Goal: Task Accomplishment & Management: Manage account settings

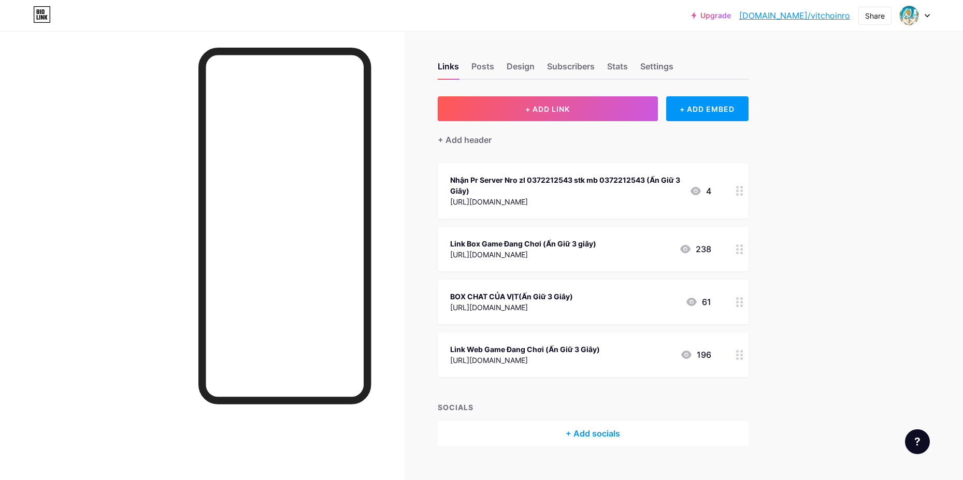
click at [743, 253] on circle at bounding box center [741, 253] width 3 height 3
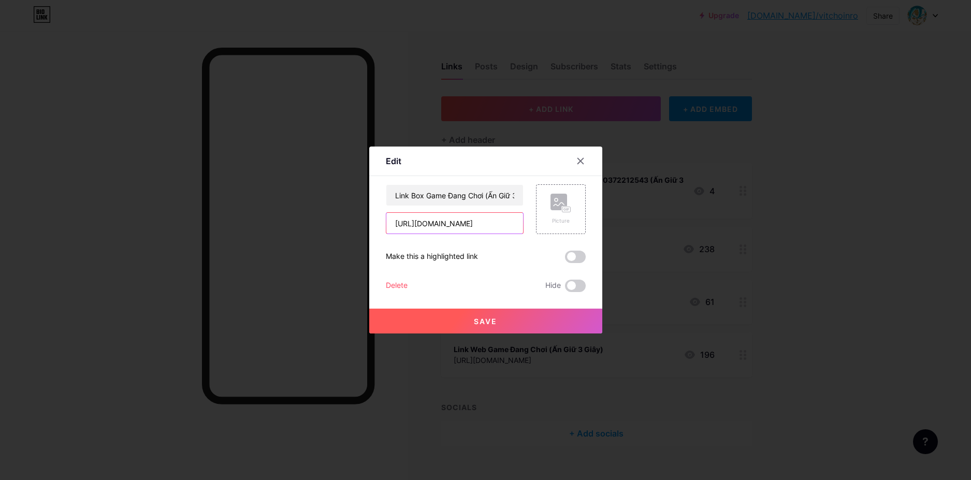
click at [489, 216] on input "[URL][DOMAIN_NAME]" at bounding box center [454, 223] width 137 height 21
paste input "[URL][DOMAIN_NAME]"
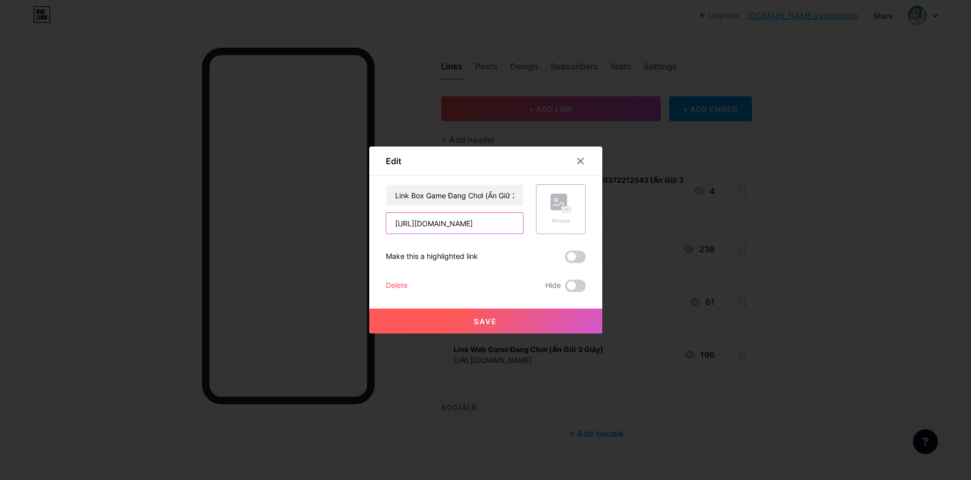
type input "[URL][DOMAIN_NAME]"
click at [468, 313] on button "Save" at bounding box center [485, 321] width 233 height 25
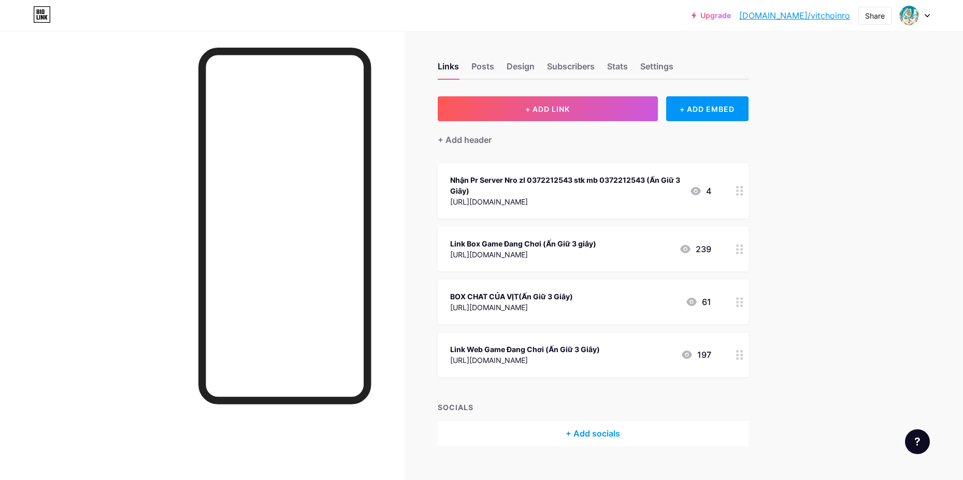
click at [748, 357] on div at bounding box center [740, 355] width 18 height 45
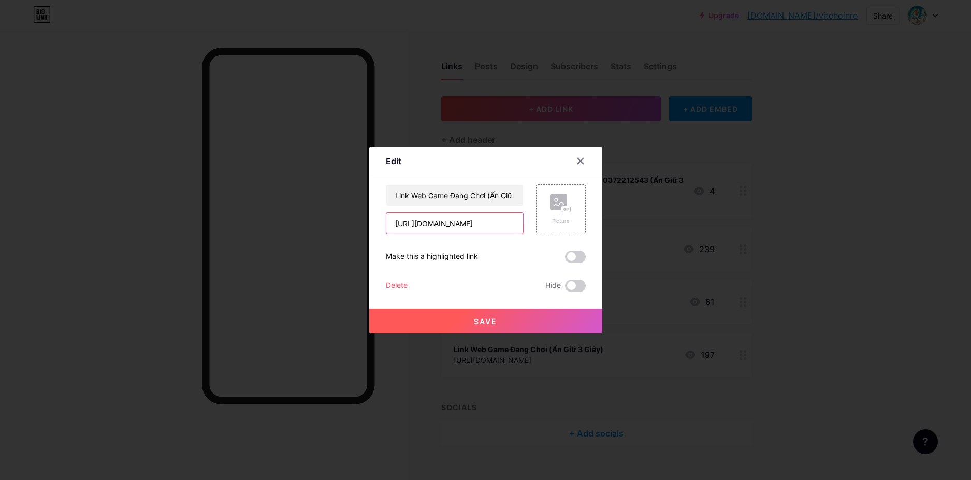
click at [502, 222] on input "[URL][DOMAIN_NAME]" at bounding box center [454, 223] width 137 height 21
paste input "[URL][DOMAIN_NAME]"
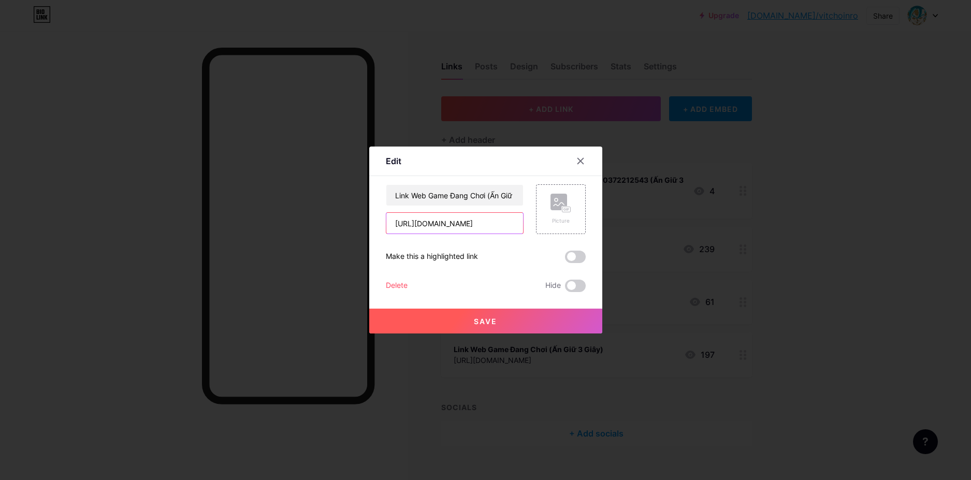
scroll to position [0, 18]
type input "[URL][DOMAIN_NAME]"
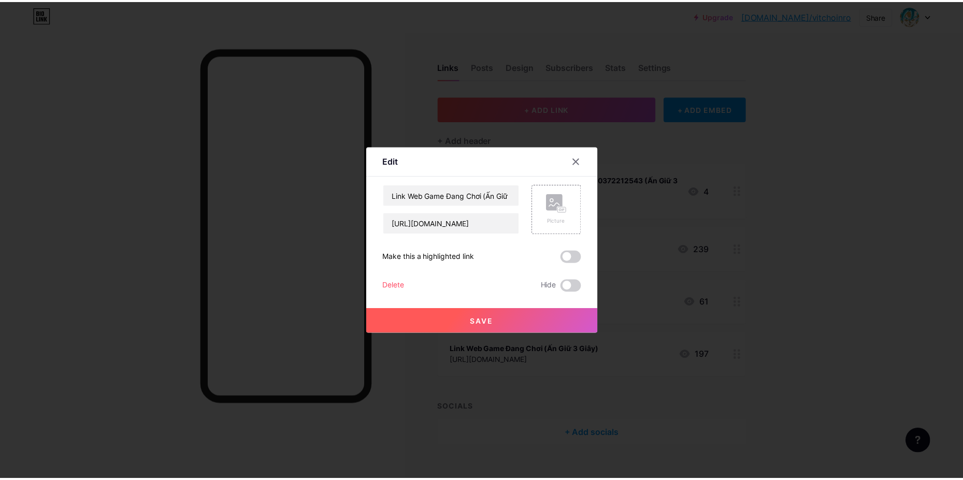
scroll to position [0, 0]
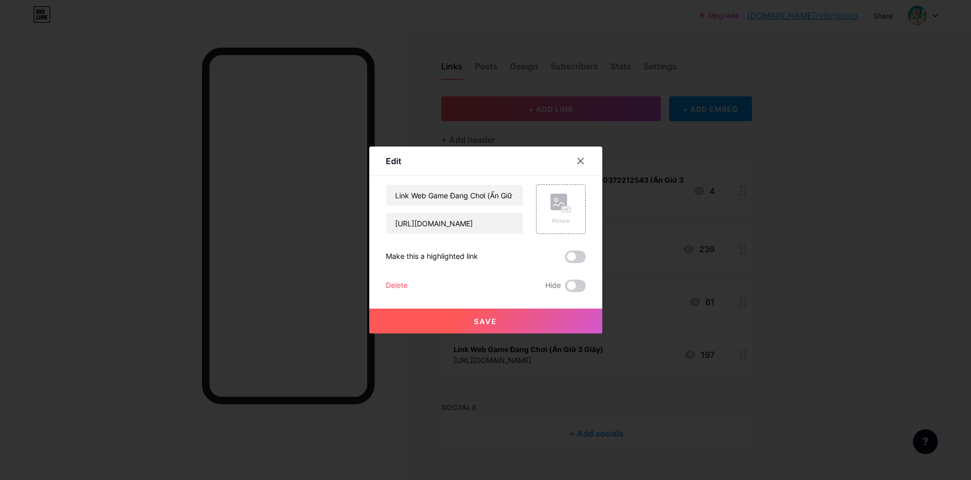
click at [461, 318] on button "Save" at bounding box center [485, 321] width 233 height 25
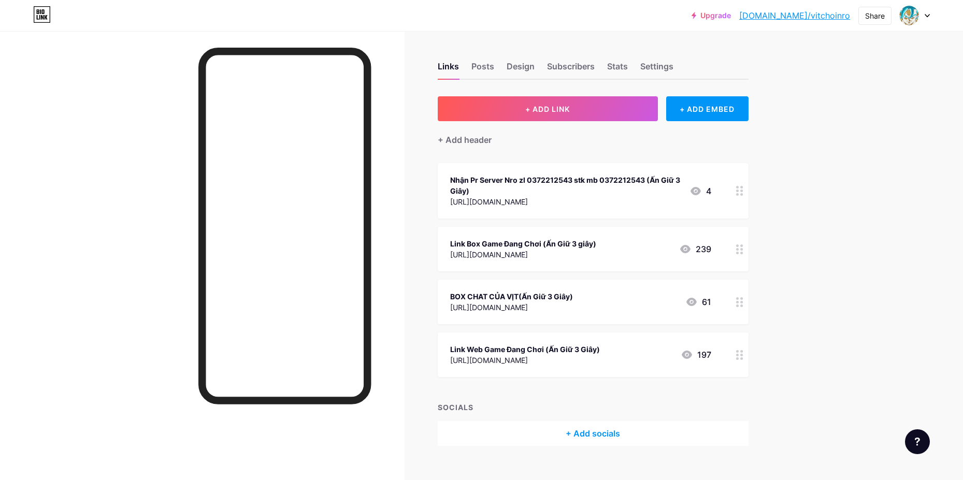
scroll to position [17, 0]
